Goal: Task Accomplishment & Management: Manage account settings

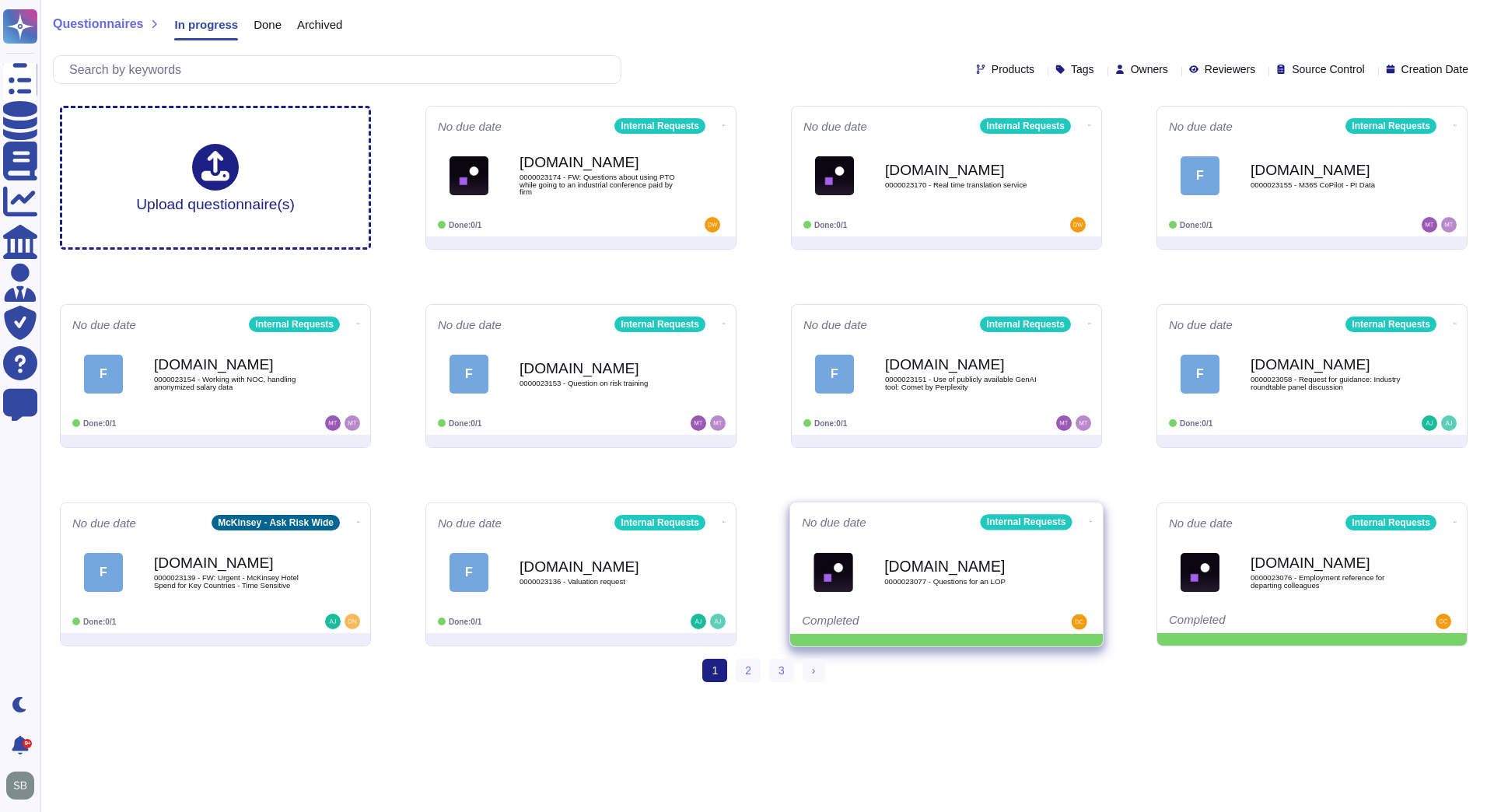
click at [1090, 520] on icon at bounding box center [1091, 522] width 3 height 4
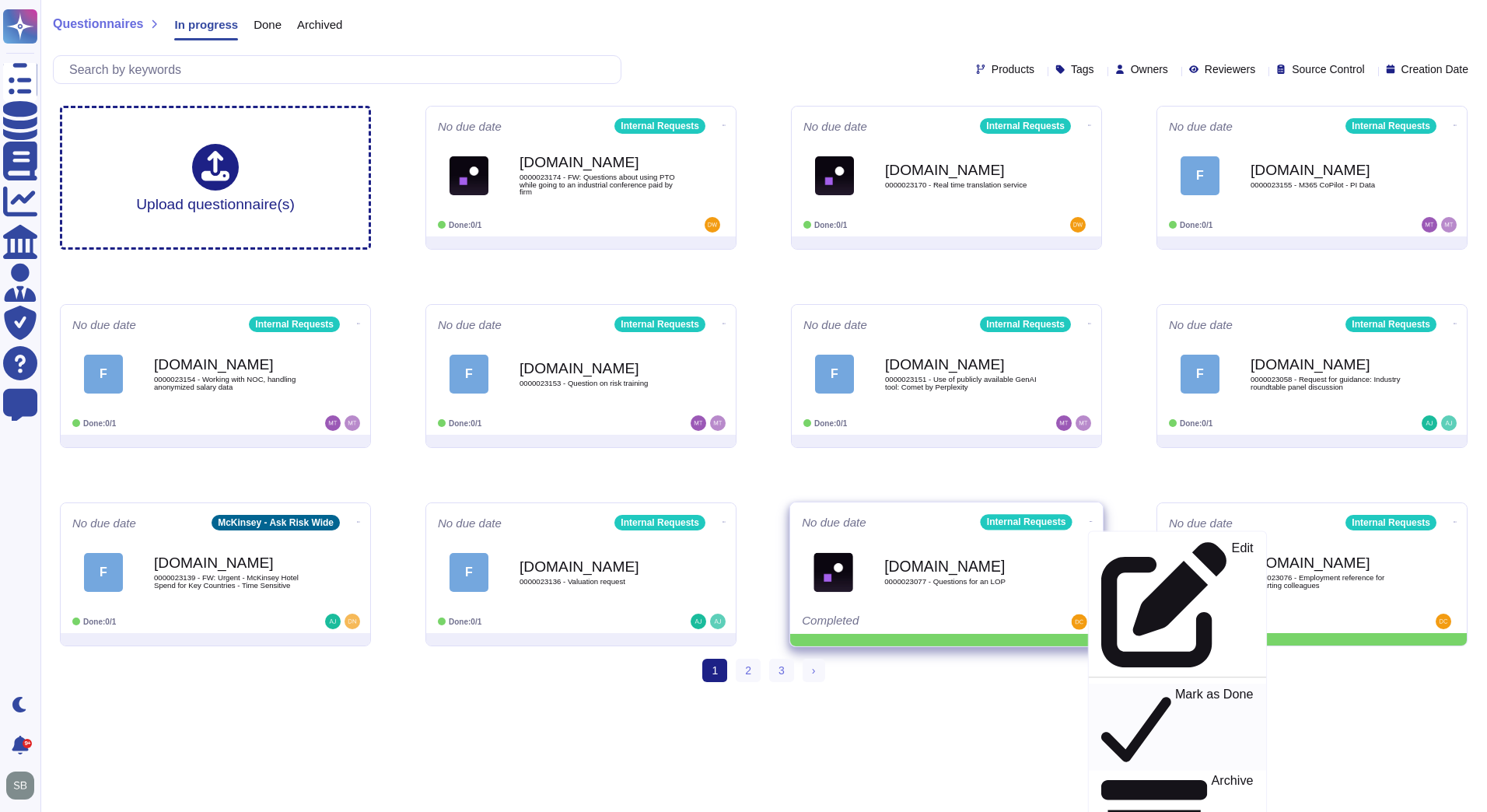
click at [1175, 687] on p "Mark as Done" at bounding box center [1214, 727] width 78 height 79
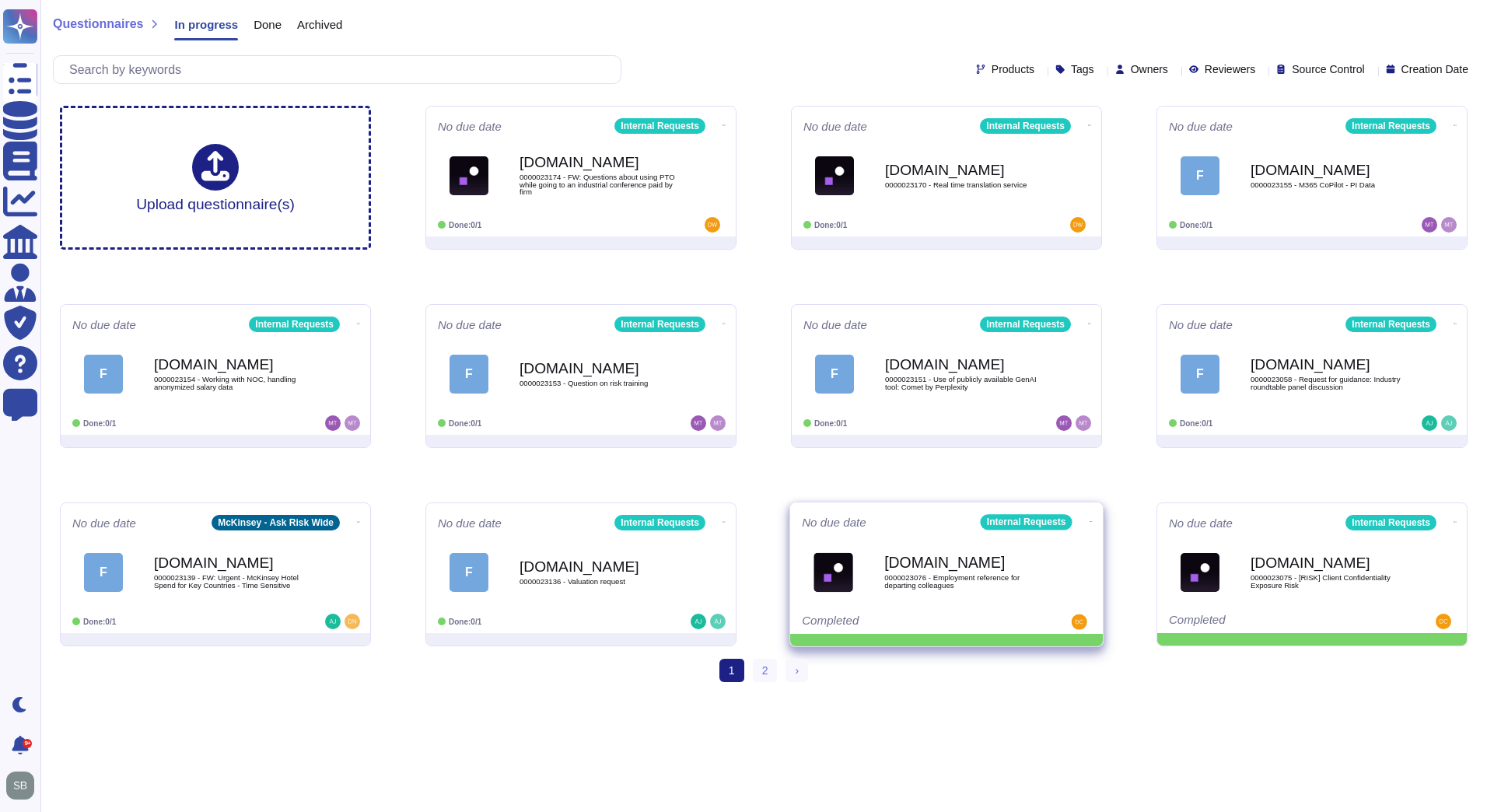
click at [1090, 521] on icon at bounding box center [1091, 521] width 3 height 1
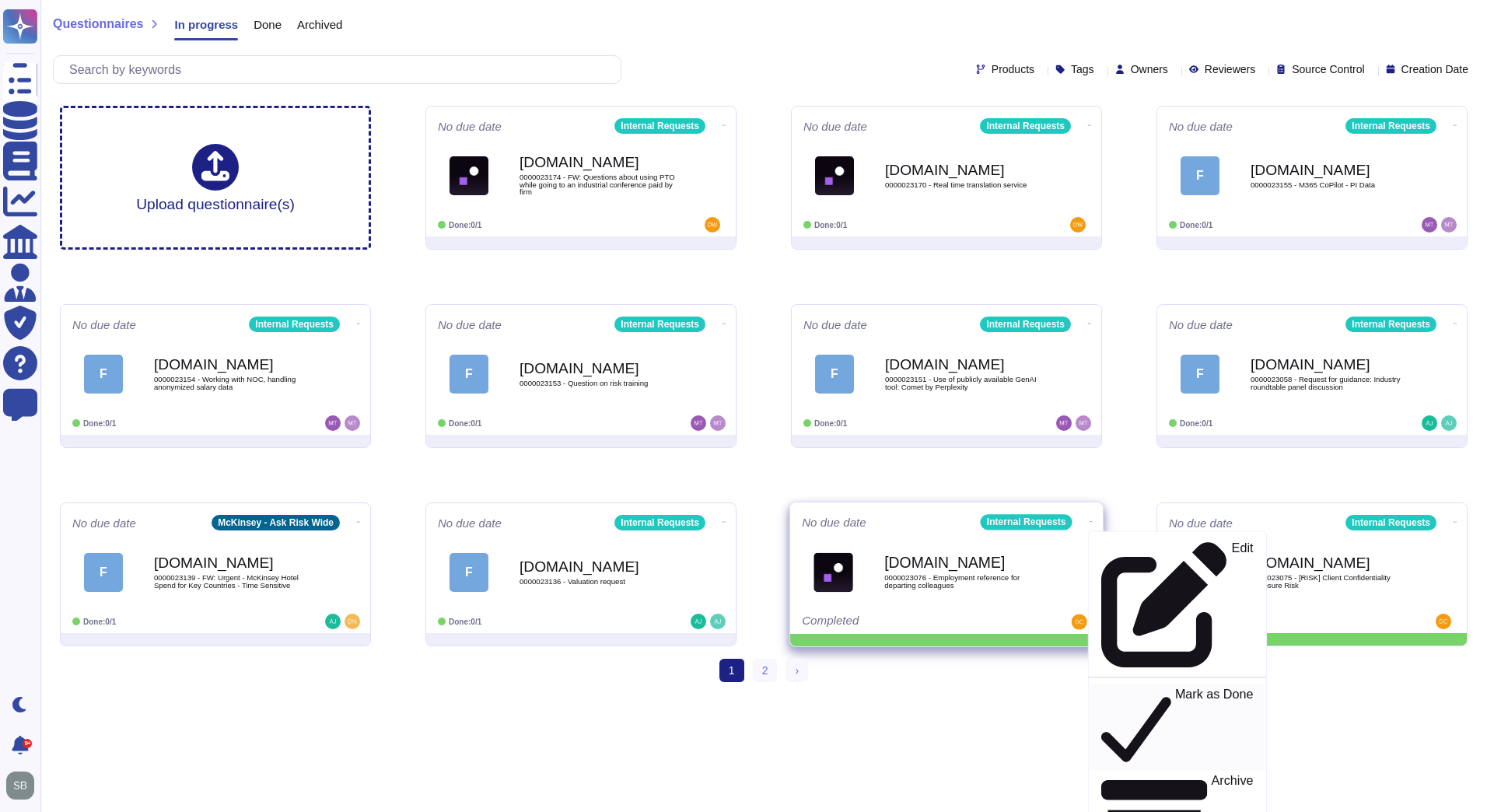
click at [1175, 687] on p "Mark as Done" at bounding box center [1214, 727] width 78 height 79
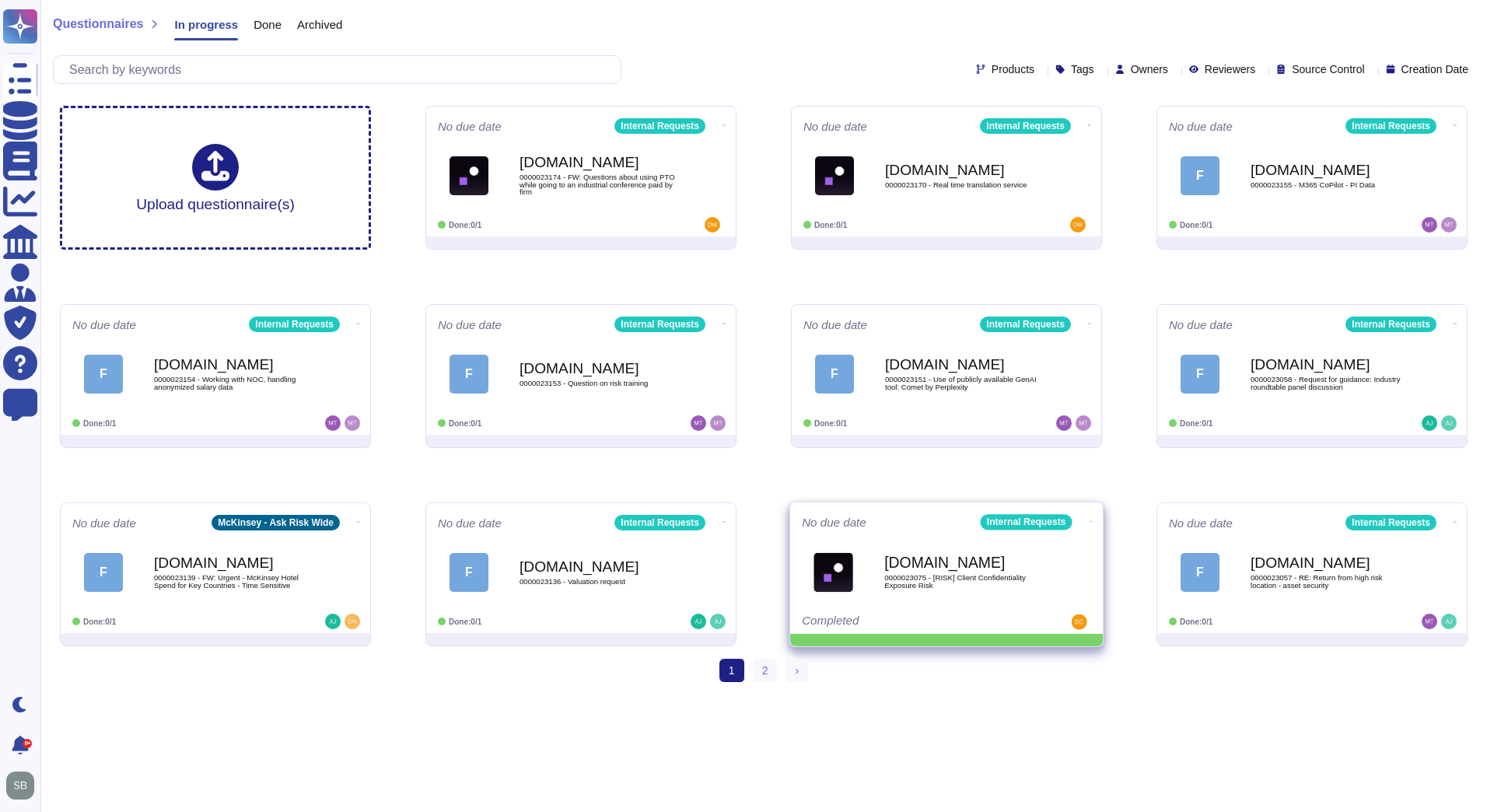
click at [1090, 520] on icon at bounding box center [1091, 522] width 3 height 4
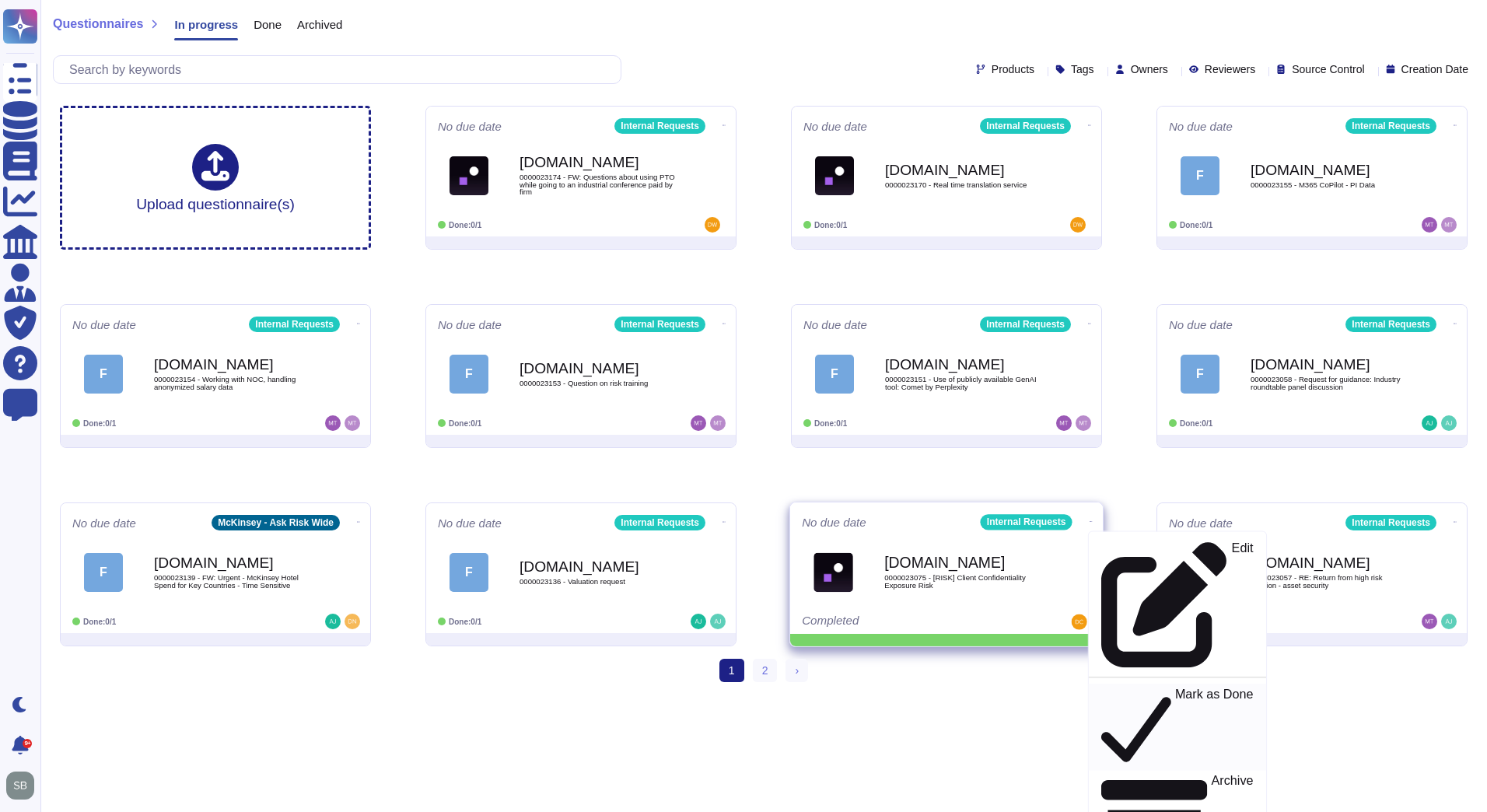
click at [1175, 687] on p "Mark as Done" at bounding box center [1214, 727] width 78 height 79
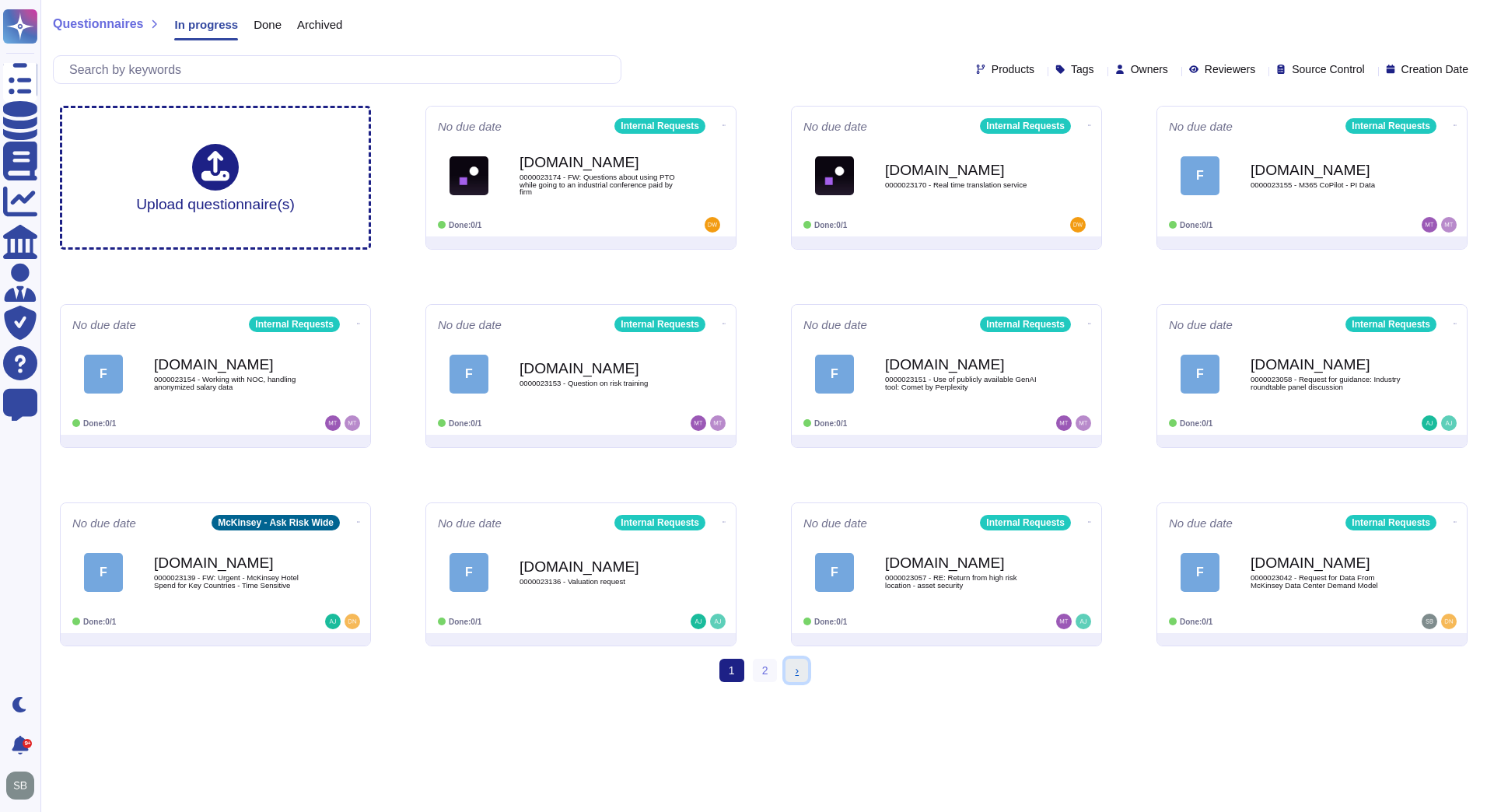
click at [796, 672] on span "›" at bounding box center [797, 670] width 4 height 12
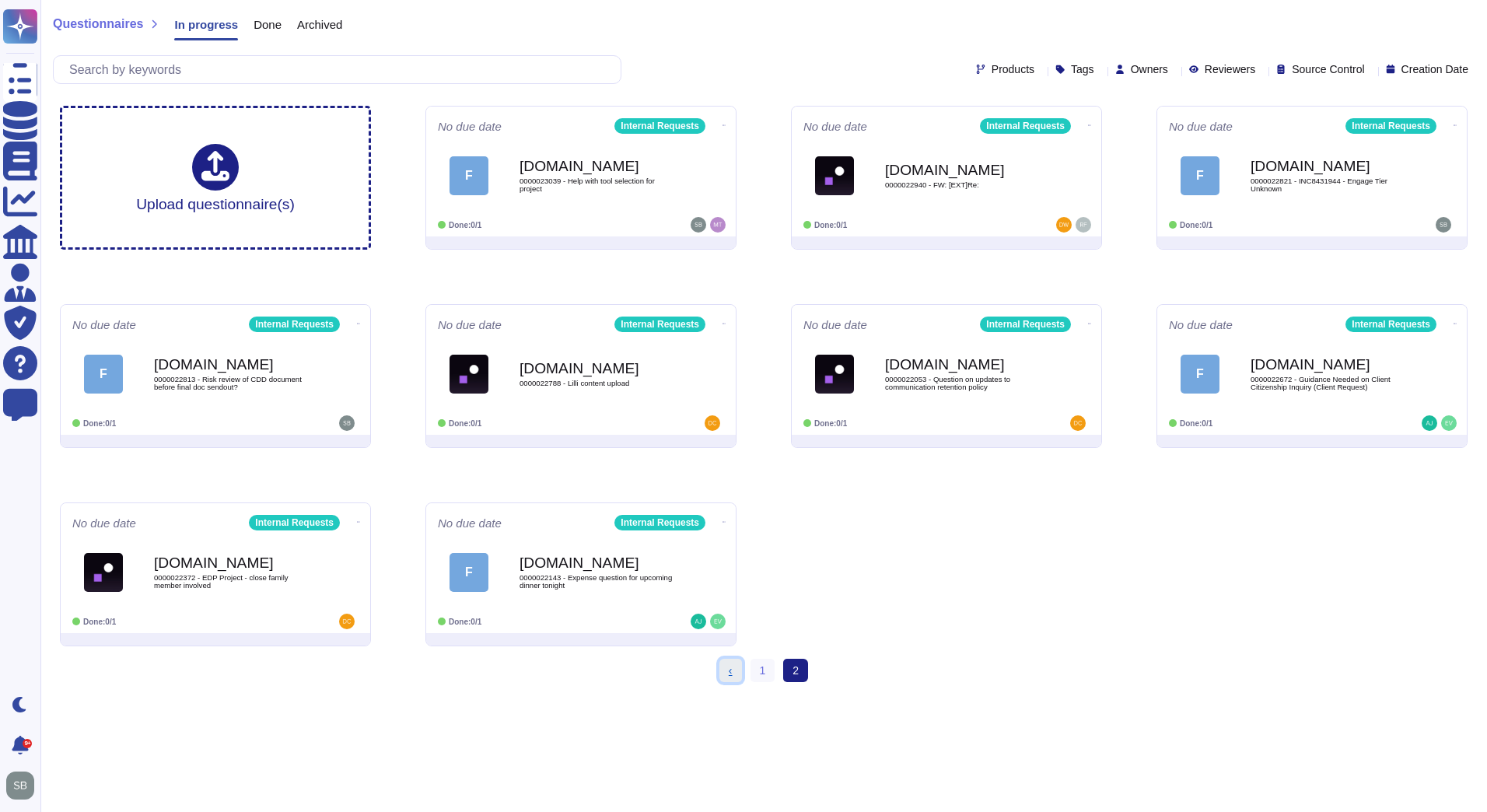
click at [735, 671] on link "‹ Previous" at bounding box center [730, 670] width 22 height 23
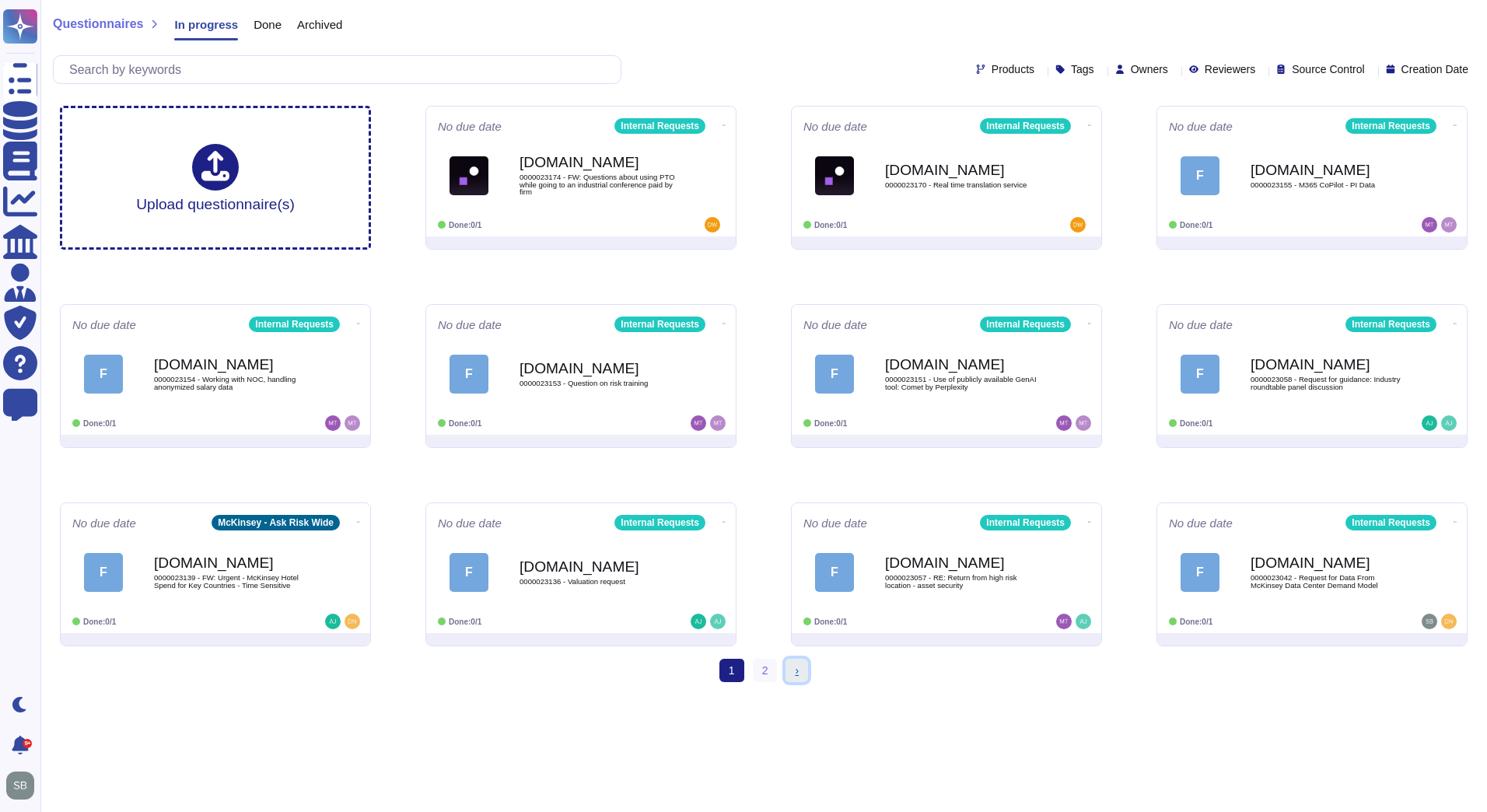
click at [802, 671] on link "› Next" at bounding box center [797, 670] width 22 height 23
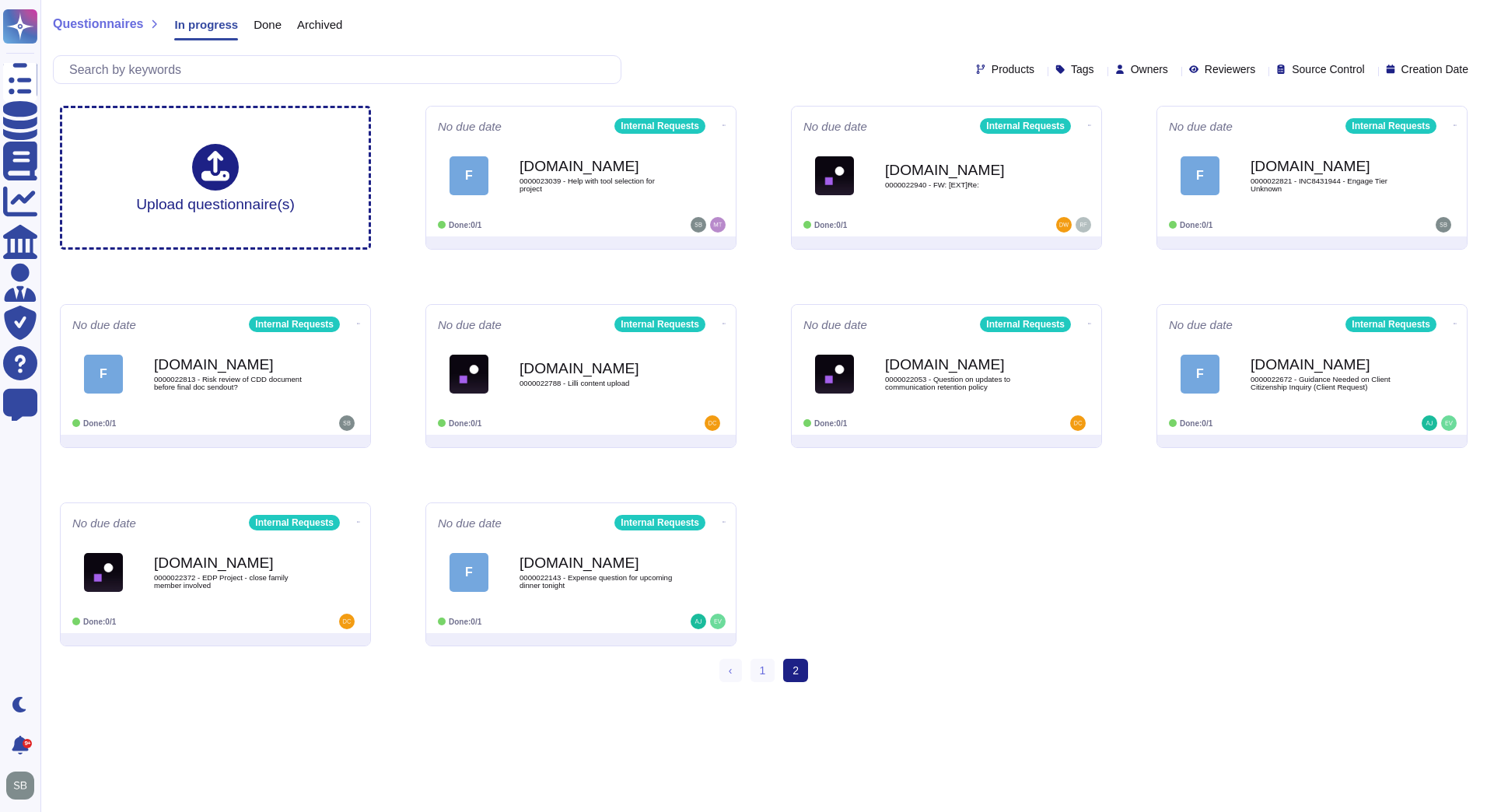
click at [911, 548] on div "Upload questionnaire(s) No due date Internal Requests F [DOMAIN_NAME] 000002303…" at bounding box center [764, 376] width 1433 height 565
click at [734, 675] on link "‹ Previous" at bounding box center [730, 670] width 22 height 23
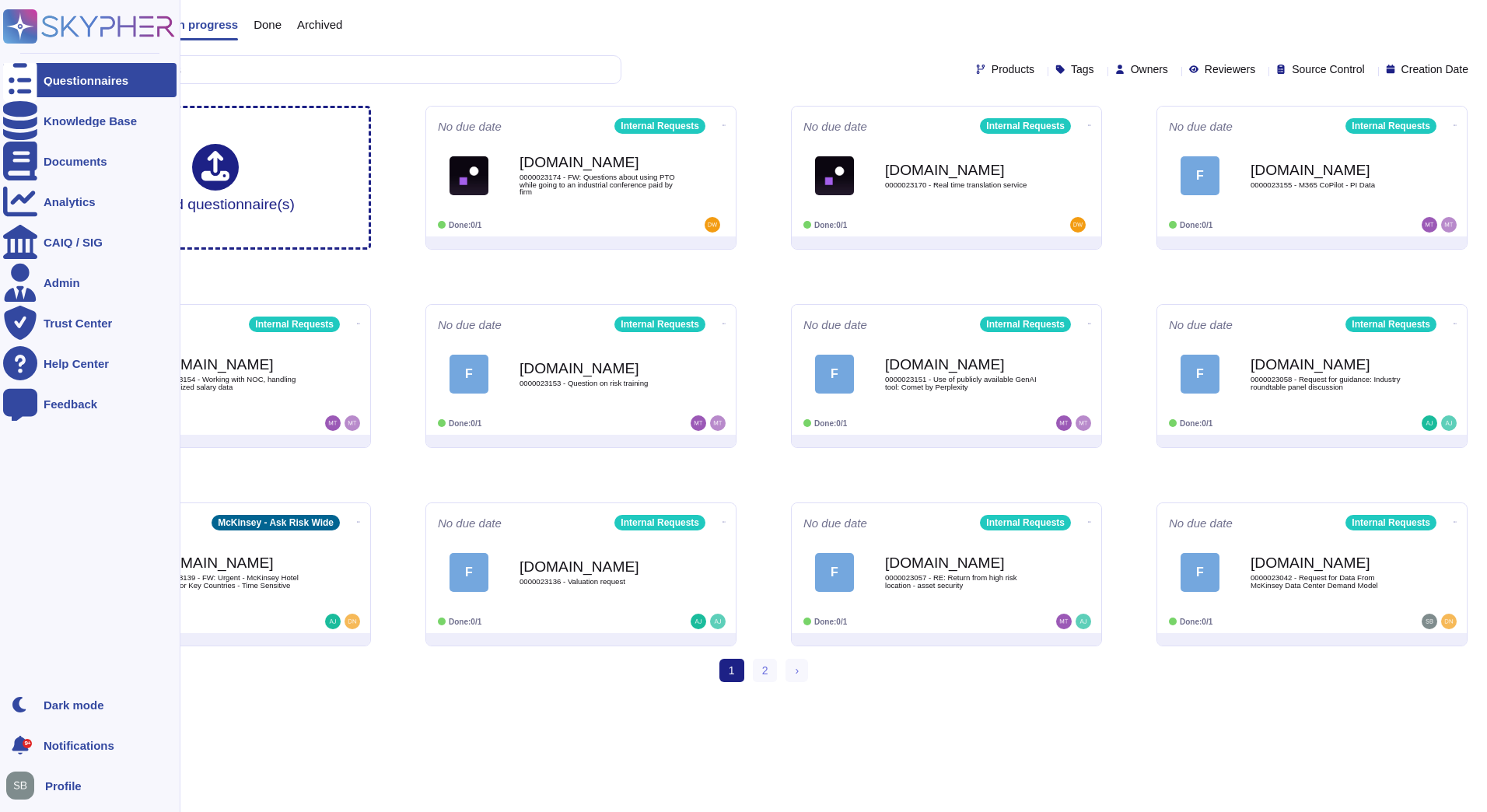
click at [96, 88] on div "Questionnaires" at bounding box center [90, 80] width 173 height 34
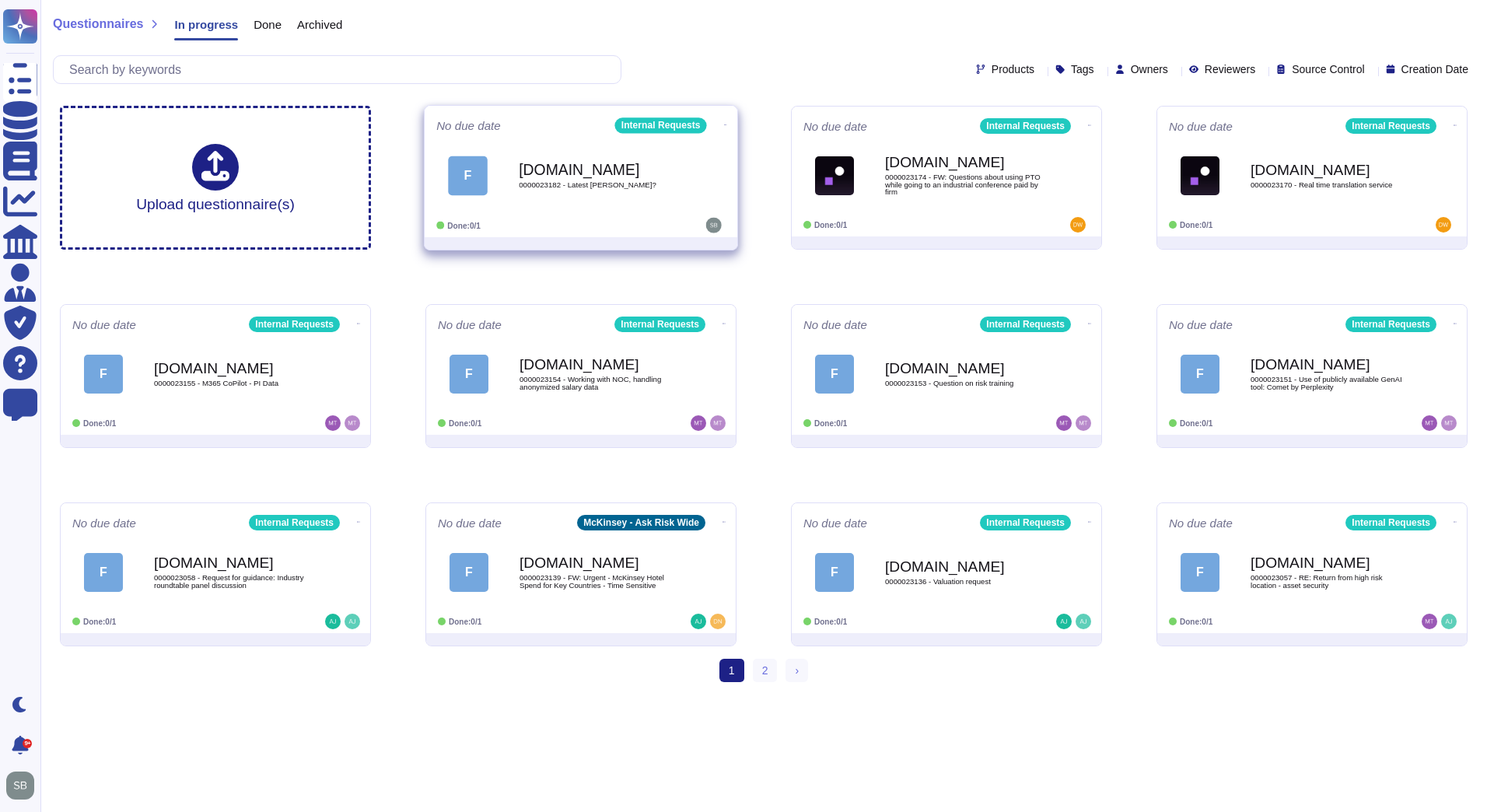
click at [634, 222] on div at bounding box center [678, 226] width 97 height 16
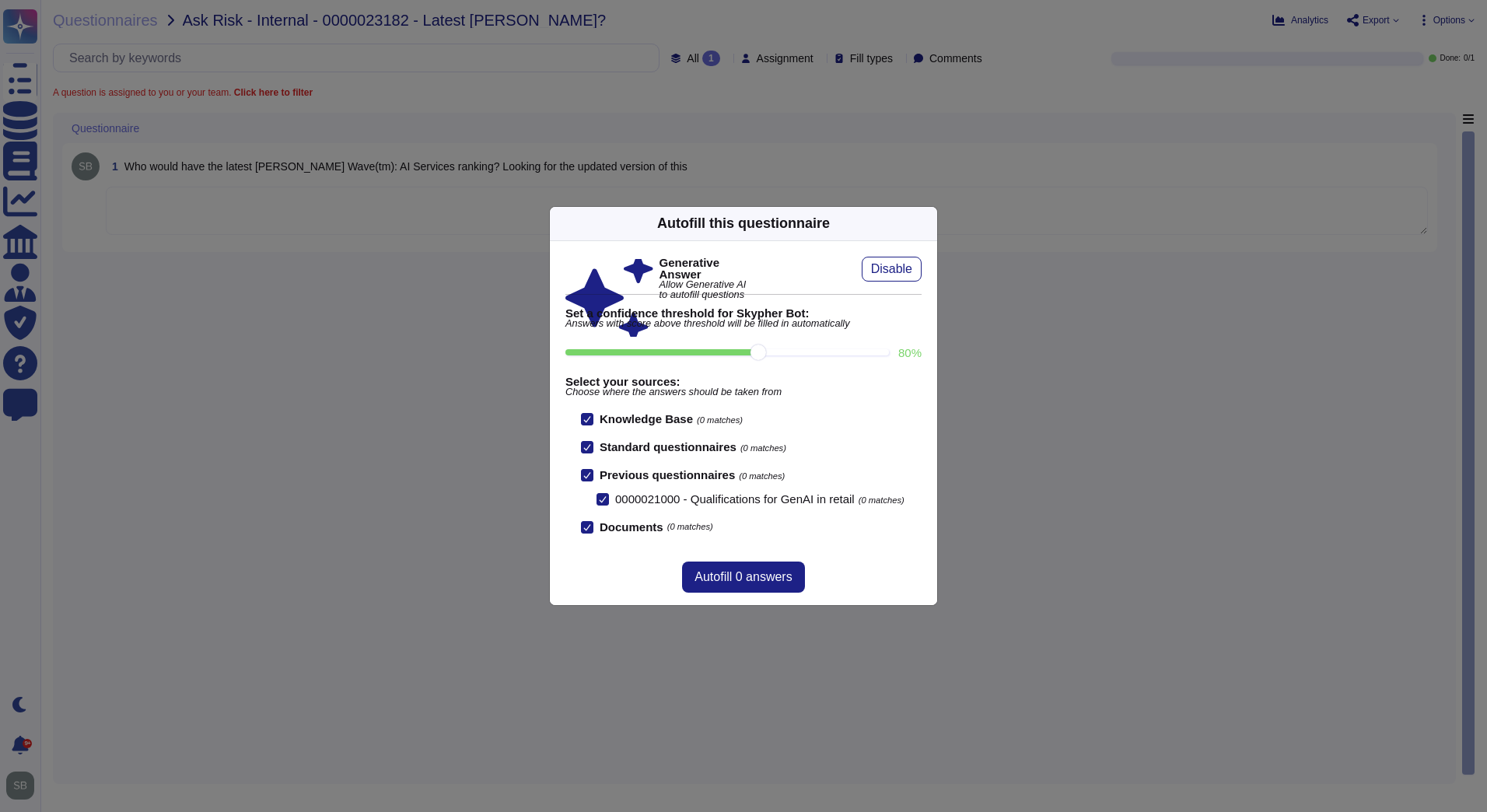
click at [281, 453] on div "Autofill this questionnaire Generative Answer Allow Generative AI to autofill q…" at bounding box center [743, 406] width 1487 height 812
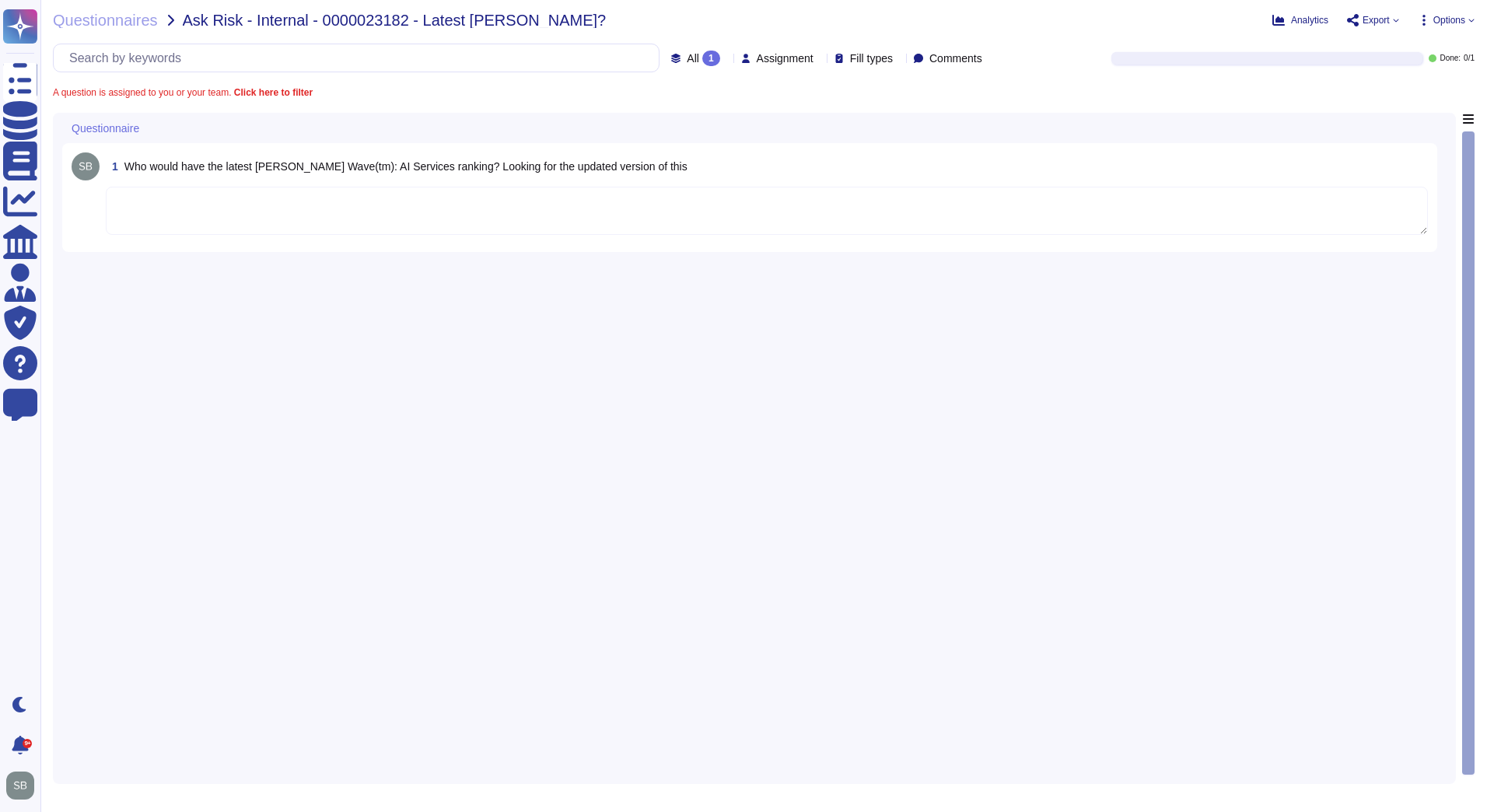
click at [537, 469] on div "1 Who would have the latest [PERSON_NAME] Wave(tm): AI Services ranking? Lookin…" at bounding box center [754, 444] width 1384 height 662
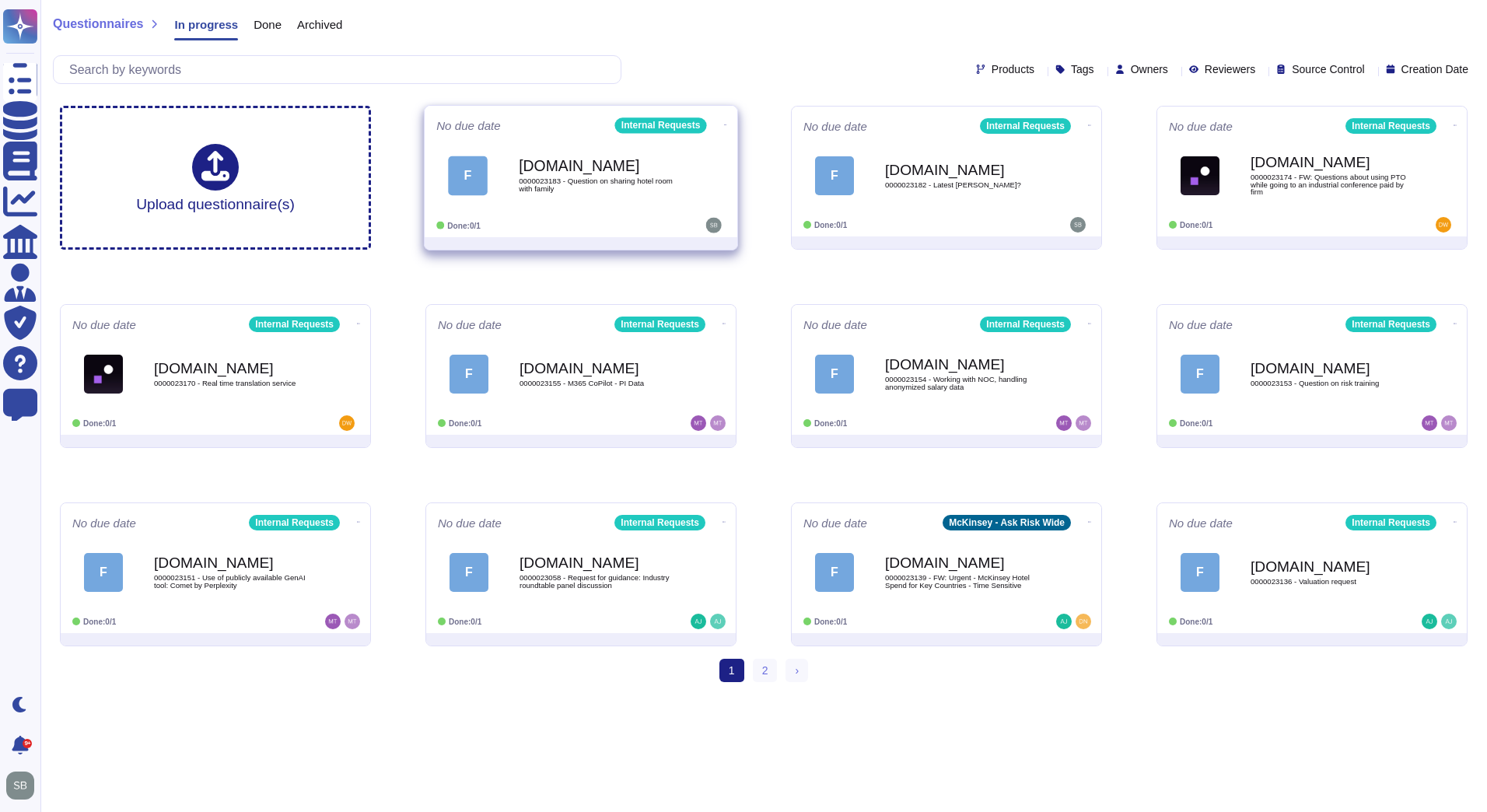
click at [615, 183] on span "0000023183 - Question on sharing hotel room with family" at bounding box center [597, 184] width 157 height 15
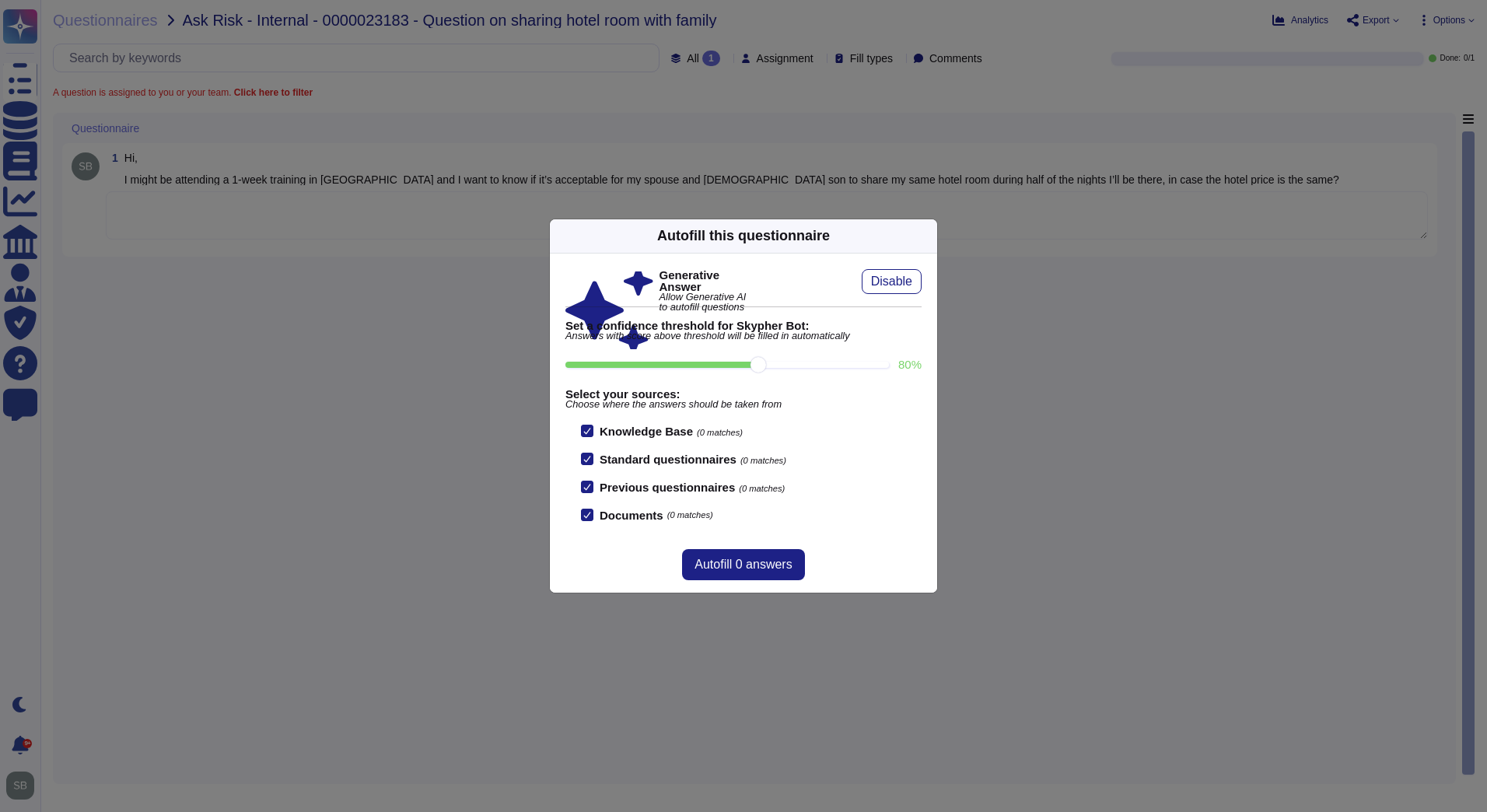
click at [928, 235] on icon at bounding box center [928, 235] width 0 height 0
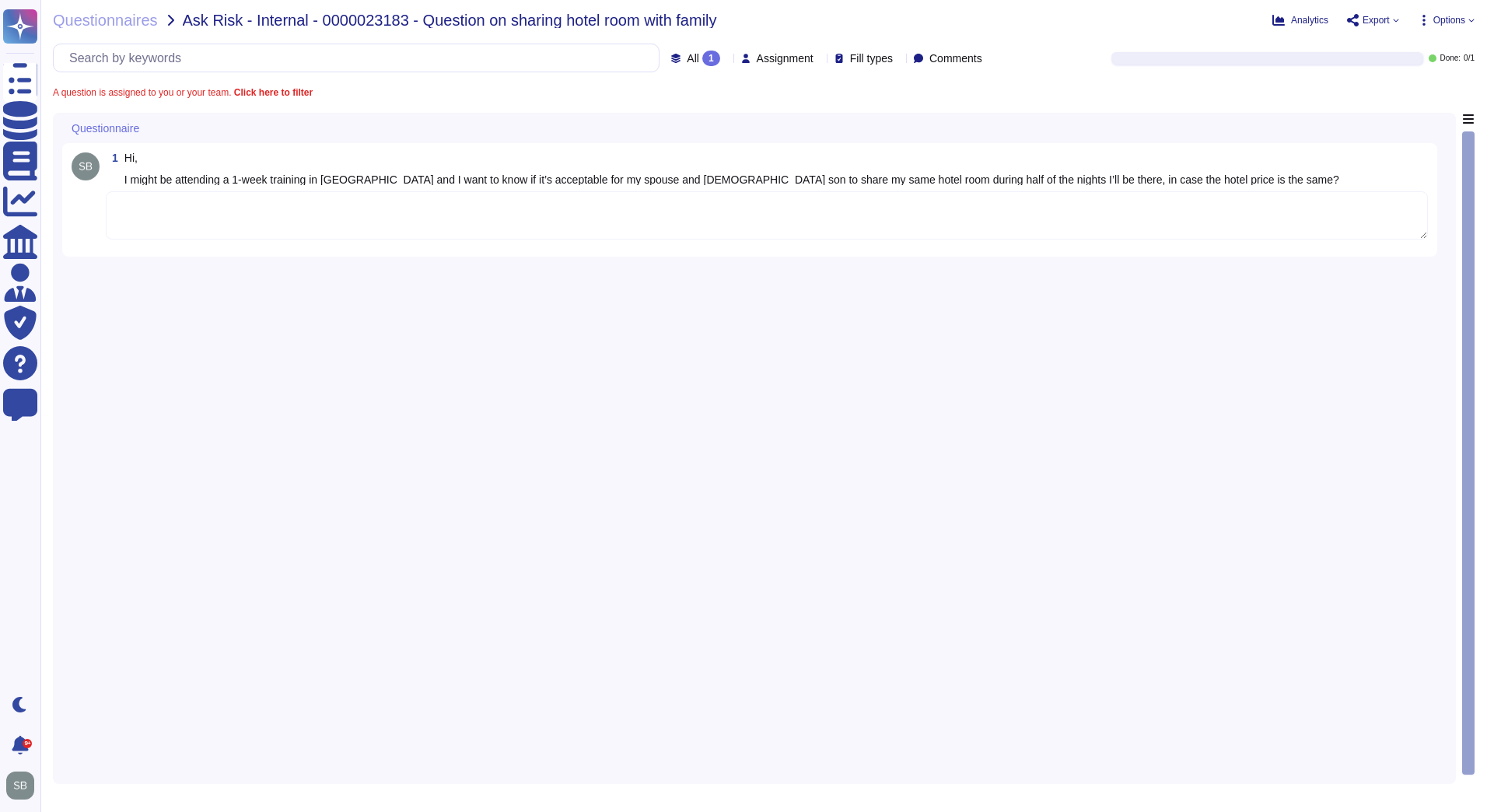
click at [985, 335] on div "1 Hi, I might be attending a 1-week training in [GEOGRAPHIC_DATA] and I want to…" at bounding box center [754, 444] width 1384 height 662
click at [517, 391] on div "1 Hi, I might be attending a 1-week training in [GEOGRAPHIC_DATA] and I want to…" at bounding box center [754, 444] width 1384 height 662
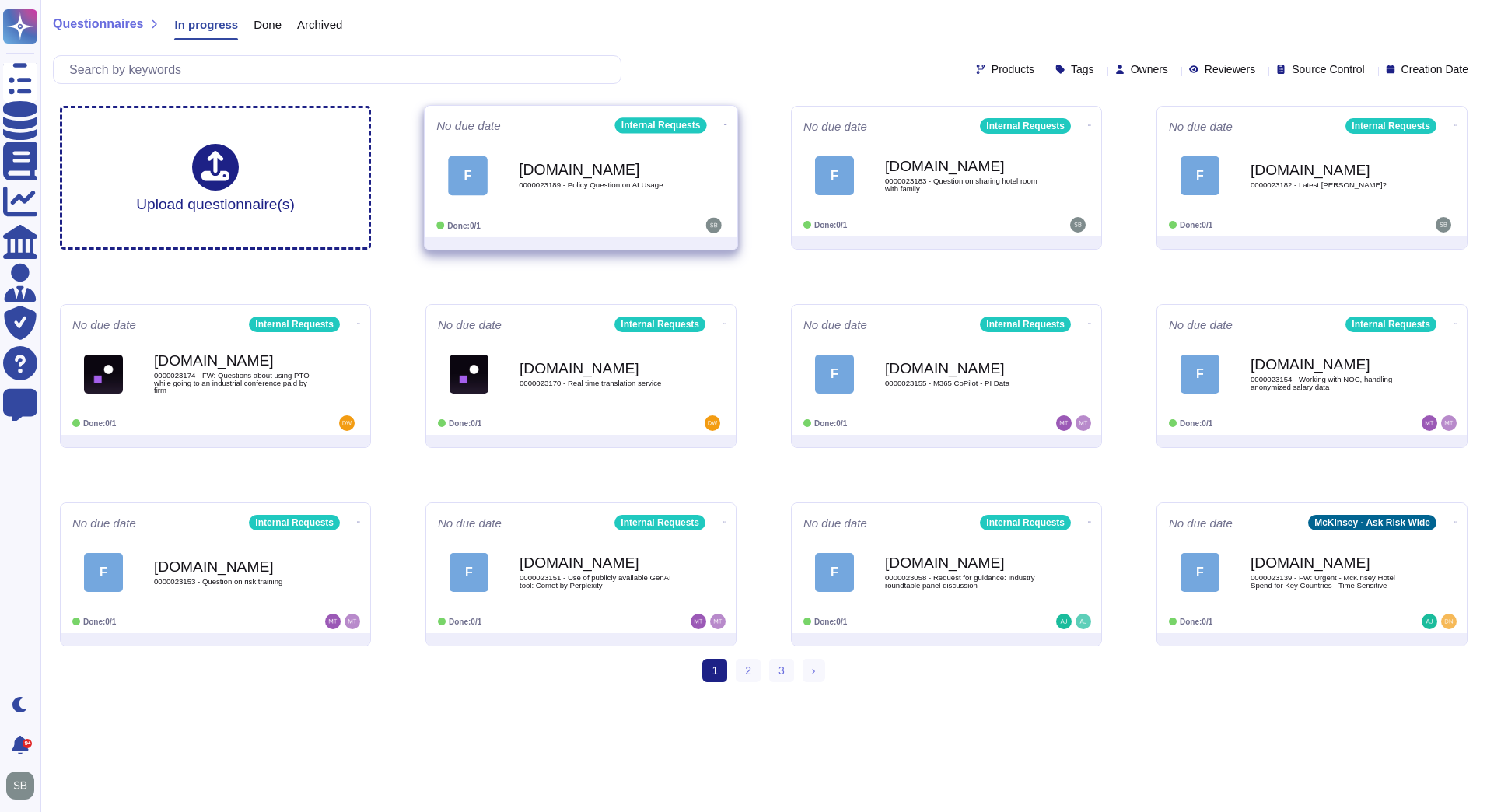
click at [574, 197] on div "[DOMAIN_NAME] 0000023189 - Policy Question on AI Usage" at bounding box center [597, 175] width 157 height 63
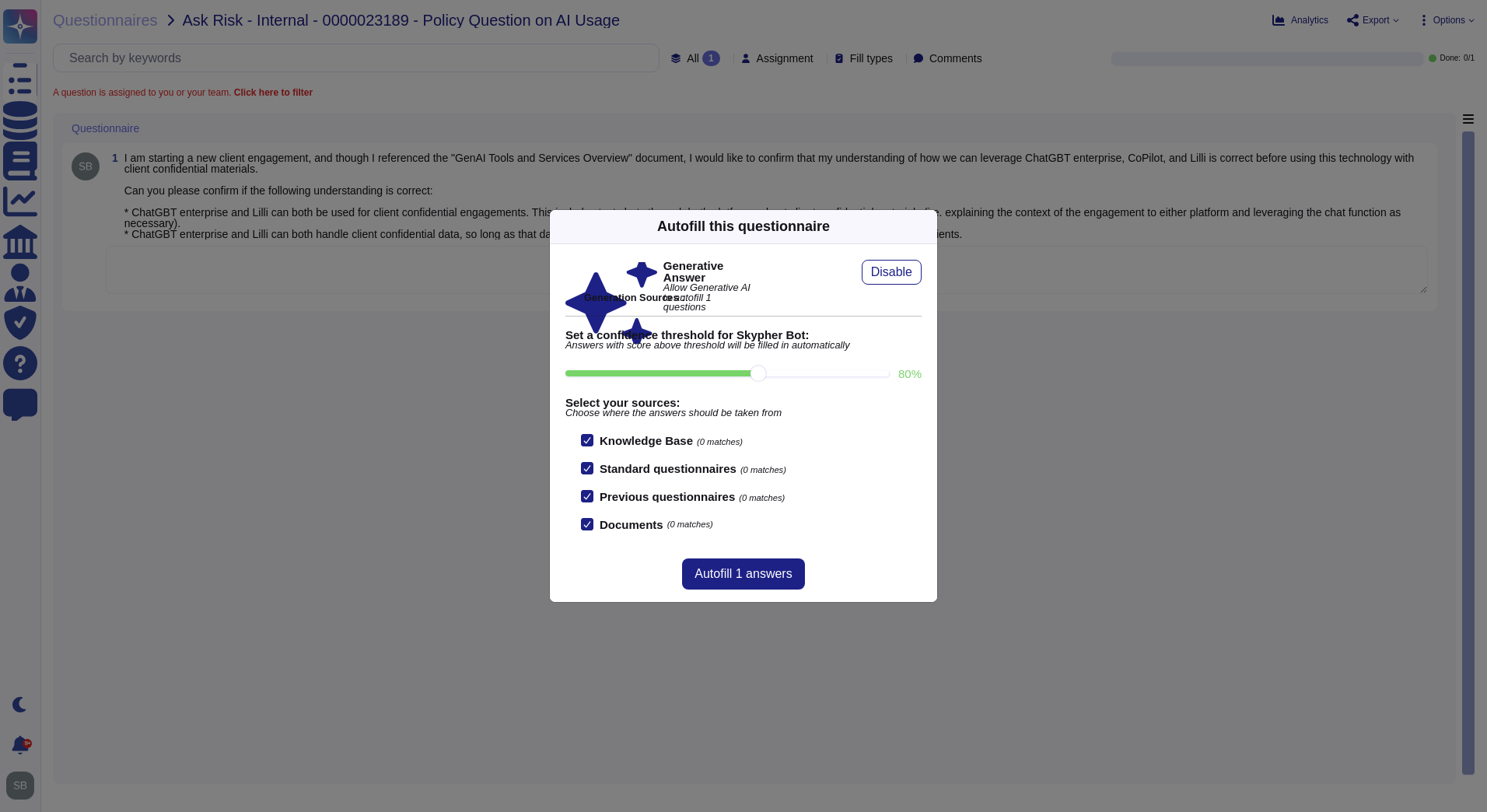
click at [928, 276] on icon at bounding box center [1077, 425] width 298 height 298
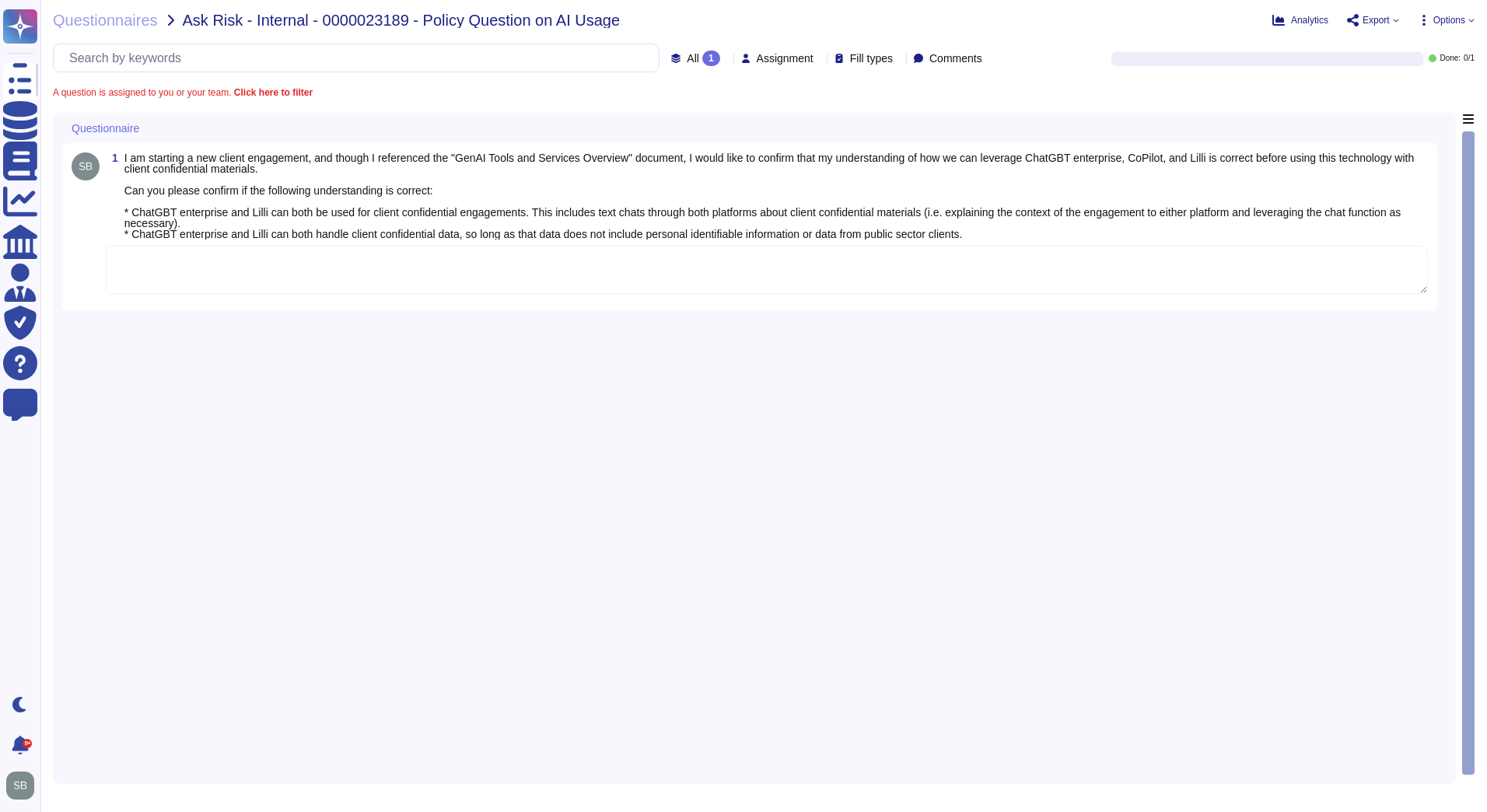
click at [1072, 403] on div "1 I am starting a new client engagement, and though I referenced the "GenAI Too…" at bounding box center [754, 444] width 1384 height 662
